Goal: Check status

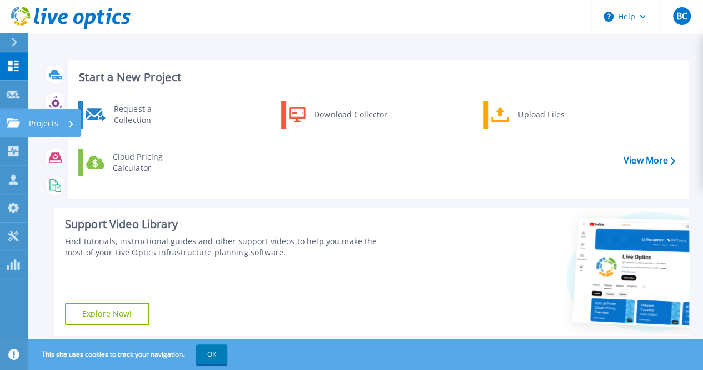
click at [15, 118] on icon at bounding box center [13, 122] width 13 height 9
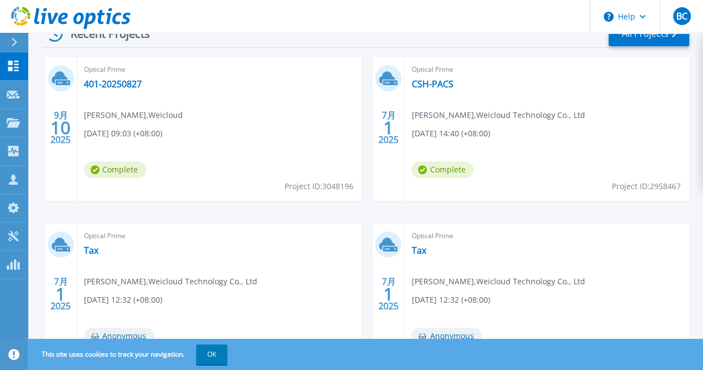
scroll to position [389, 0]
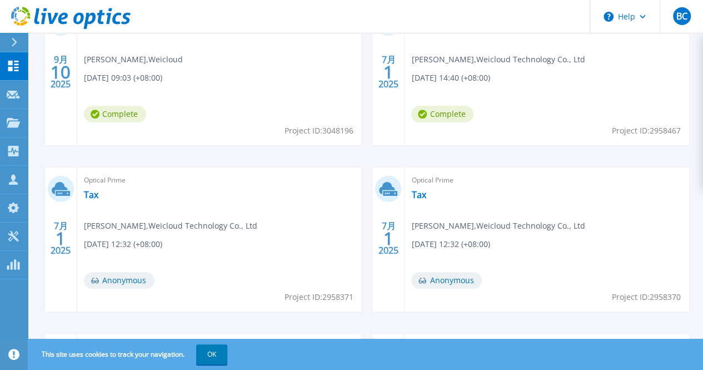
click at [98, 355] on link "Tax" at bounding box center [91, 360] width 14 height 11
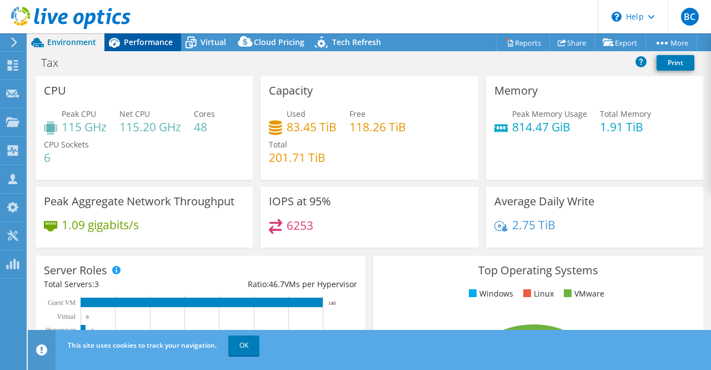
click at [159, 40] on span "Performance" at bounding box center [148, 42] width 49 height 11
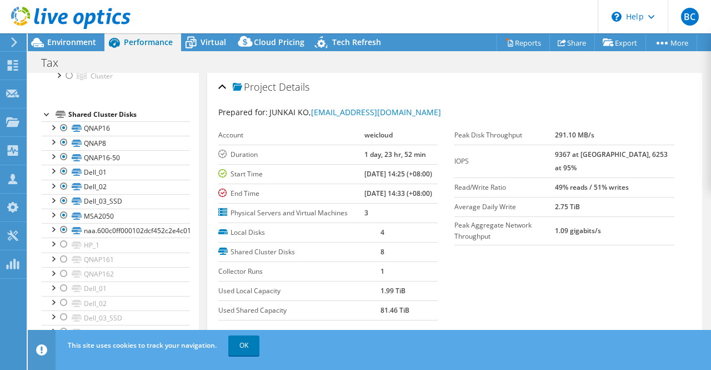
scroll to position [166, 0]
